Goal: Check status: Check status

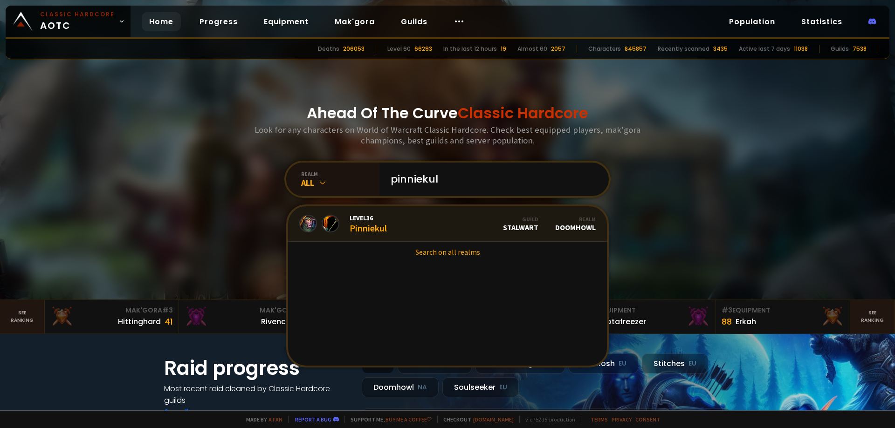
type input "pinniekul"
click at [404, 224] on link "Level 36 Pinniekul Guild Stalwart Realm Doomhowl" at bounding box center [447, 223] width 319 height 35
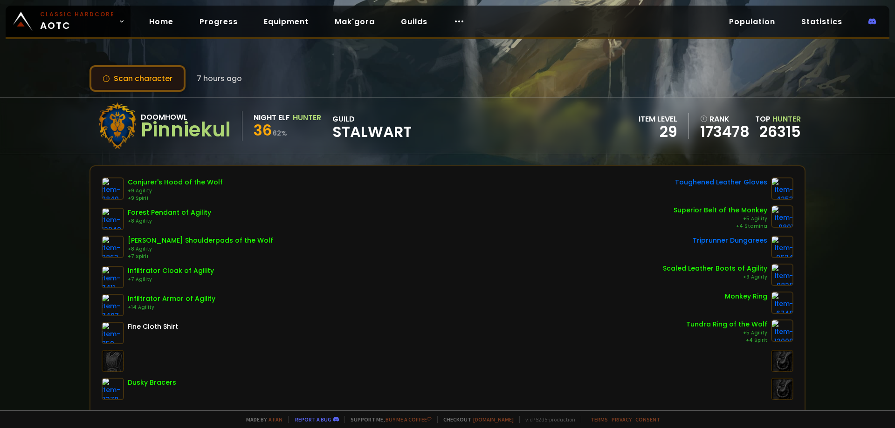
click at [148, 84] on button "Scan character" at bounding box center [137, 78] width 96 height 27
